Goal: Task Accomplishment & Management: Use online tool/utility

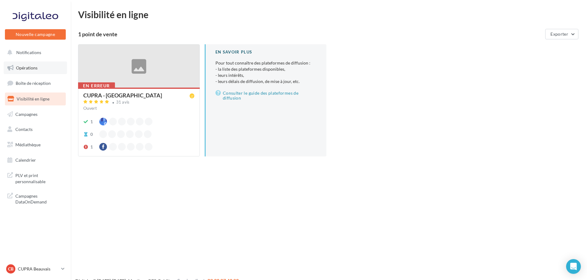
click at [42, 72] on link "Opérations" at bounding box center [35, 67] width 63 height 13
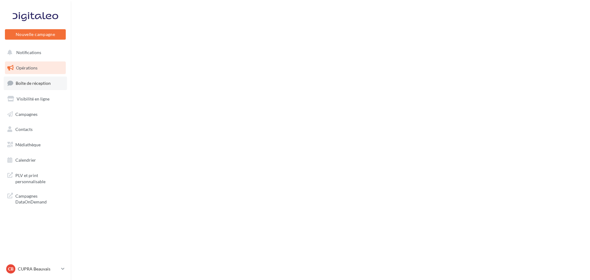
click at [22, 86] on link "Boîte de réception" at bounding box center [35, 82] width 63 height 13
click at [38, 81] on span "Boîte de réception" at bounding box center [33, 82] width 35 height 5
click at [38, 82] on span "Boîte de réception" at bounding box center [33, 82] width 35 height 5
